Goal: Task Accomplishment & Management: Use online tool/utility

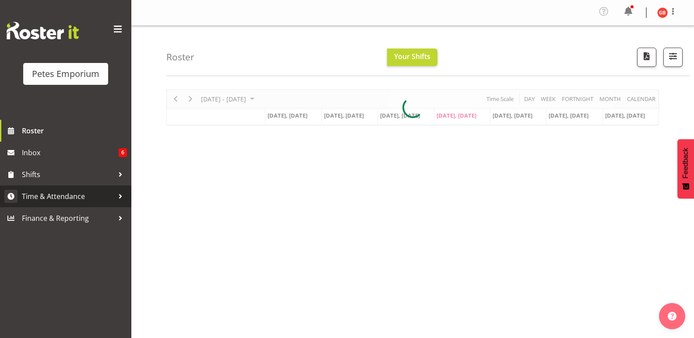
click at [52, 199] on span "Time & Attendance" at bounding box center [68, 196] width 92 height 13
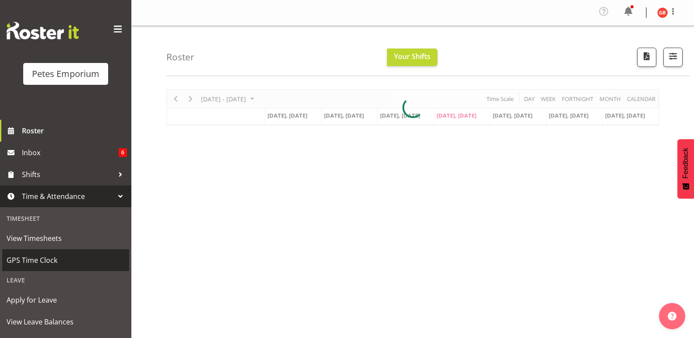
click at [36, 265] on span "GPS Time Clock" at bounding box center [66, 260] width 118 height 13
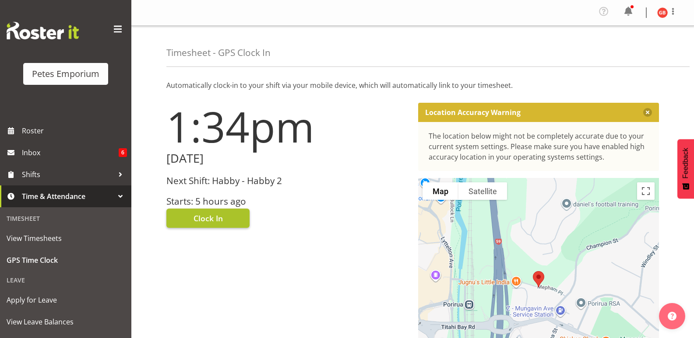
click at [225, 216] on button "Clock In" at bounding box center [207, 218] width 83 height 19
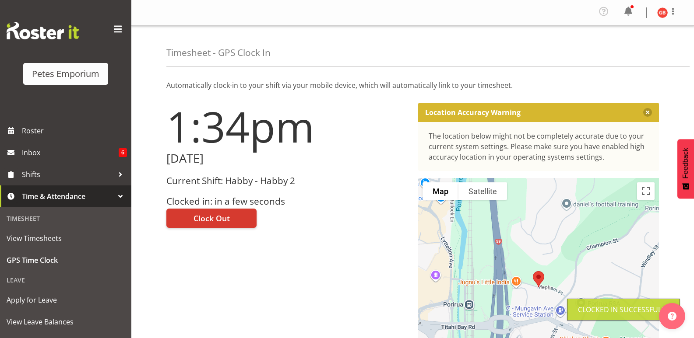
click at [660, 14] on img at bounding box center [662, 12] width 11 height 11
click at [620, 50] on link "Log Out" at bounding box center [636, 48] width 84 height 16
